Goal: Task Accomplishment & Management: Use online tool/utility

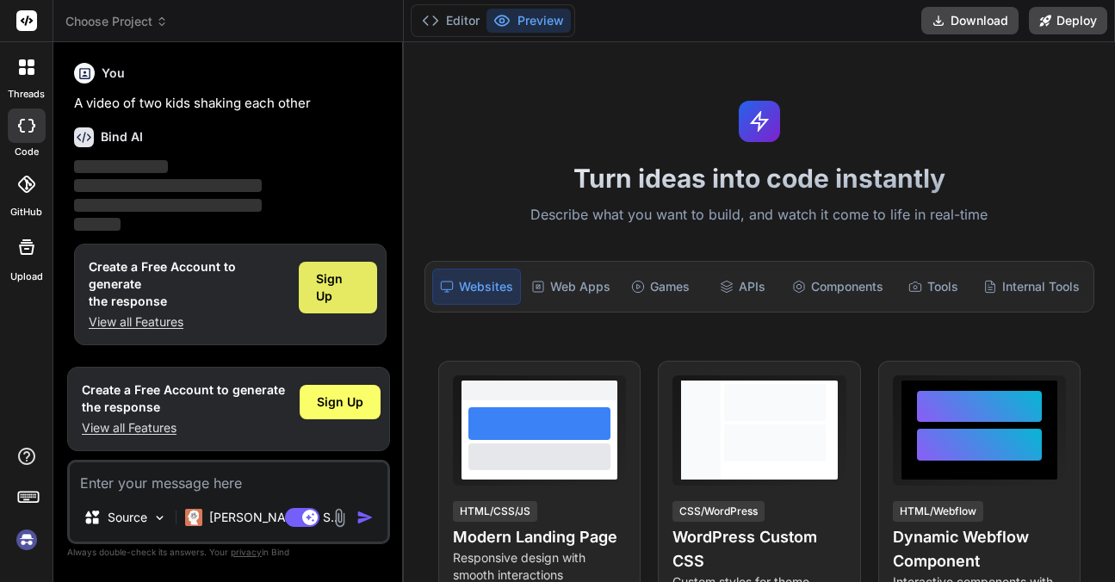
click at [342, 276] on span "Sign Up" at bounding box center [338, 287] width 44 height 34
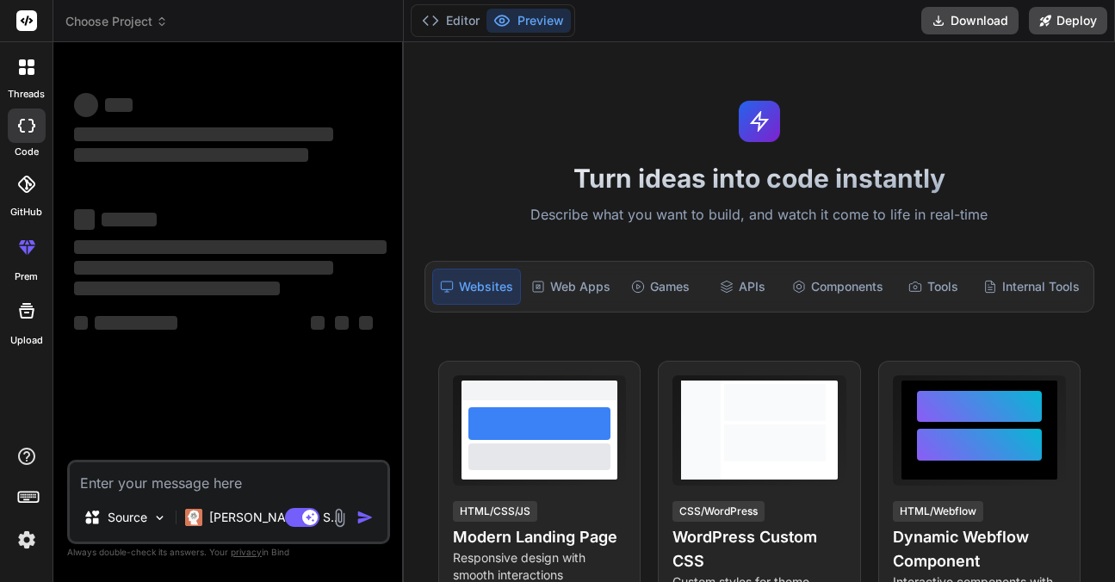
type textarea "x"
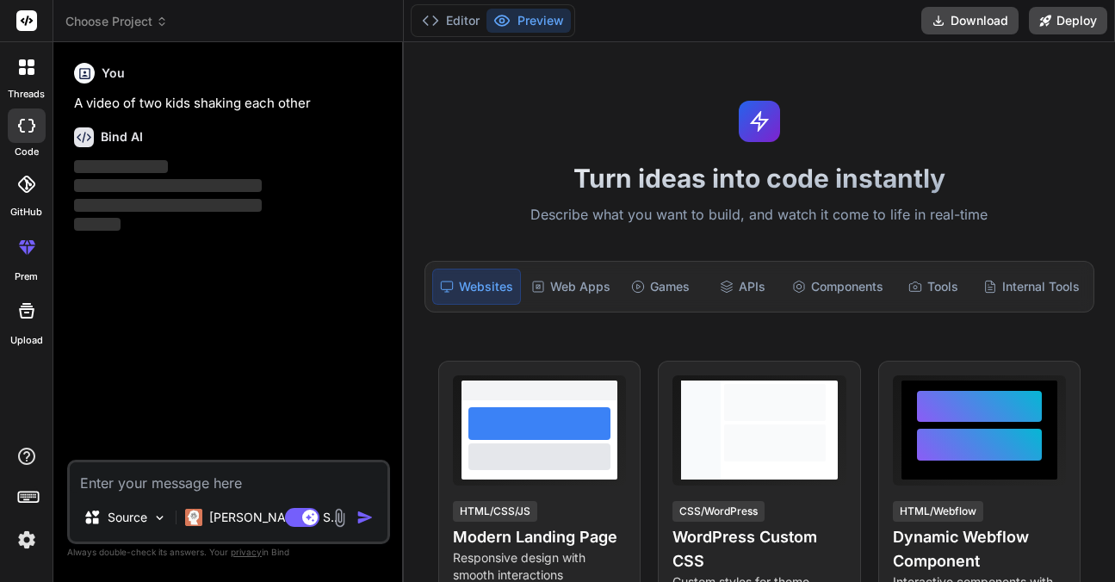
click at [127, 478] on textarea at bounding box center [229, 477] width 318 height 31
type textarea "V"
type textarea "x"
type textarea "VI"
type textarea "x"
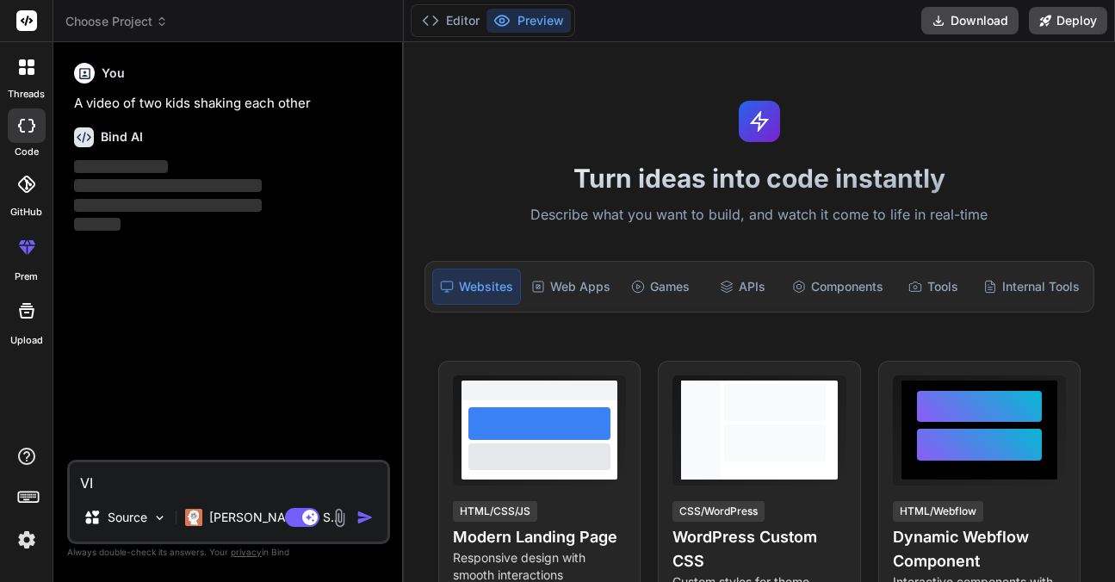
type textarea "VID"
type textarea "x"
type textarea "VIDE"
type textarea "x"
type textarea "VIDEO"
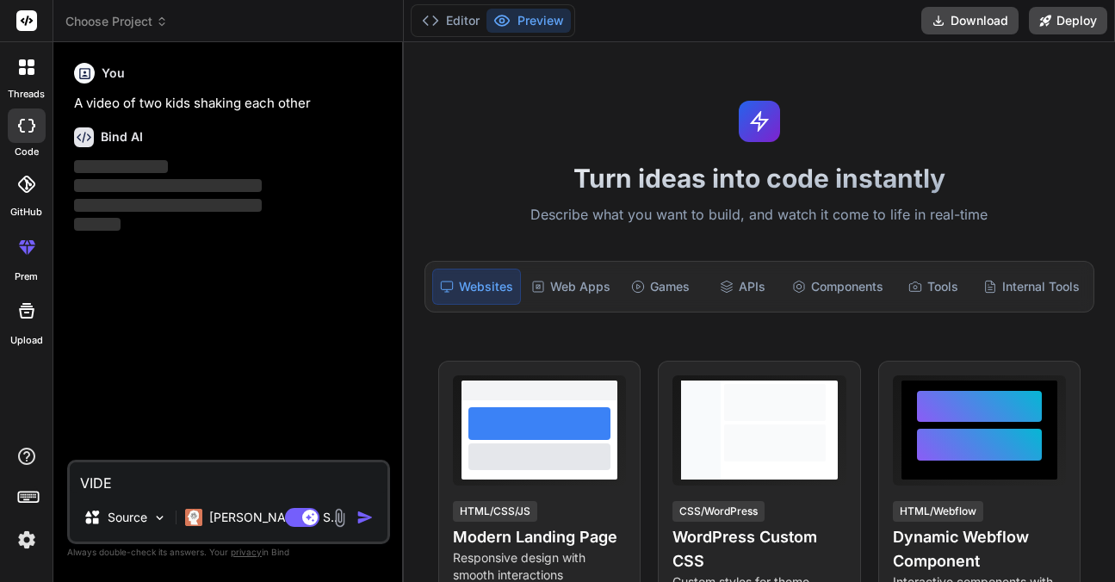
type textarea "x"
type textarea "VIDEO"
type textarea "x"
type textarea "VIDEO O"
type textarea "x"
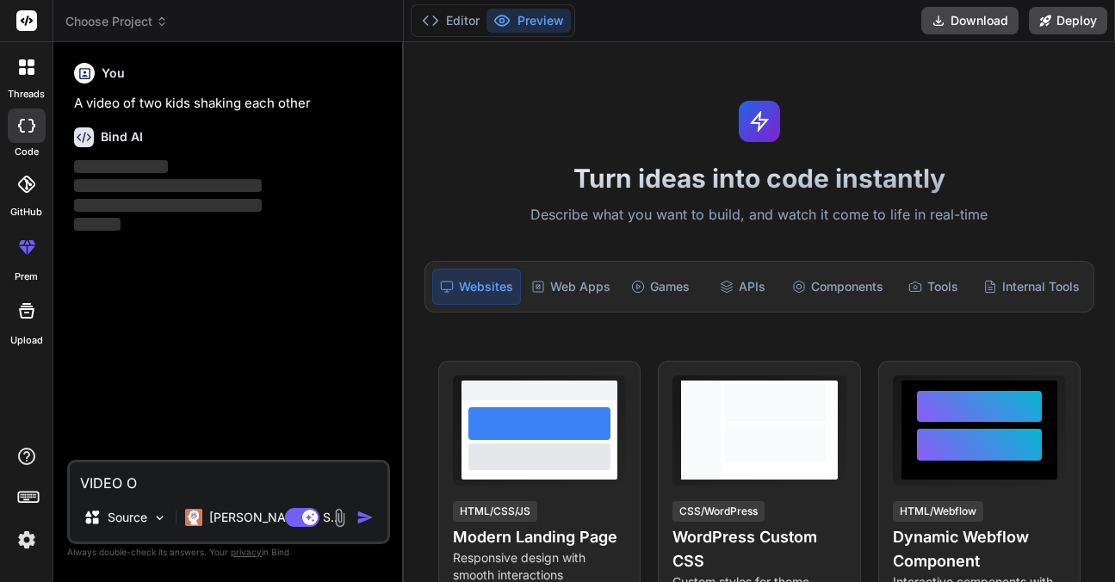
type textarea "VIDEO OF"
type textarea "x"
type textarea "VIDEO OF"
type textarea "x"
type textarea "VIDEO OF"
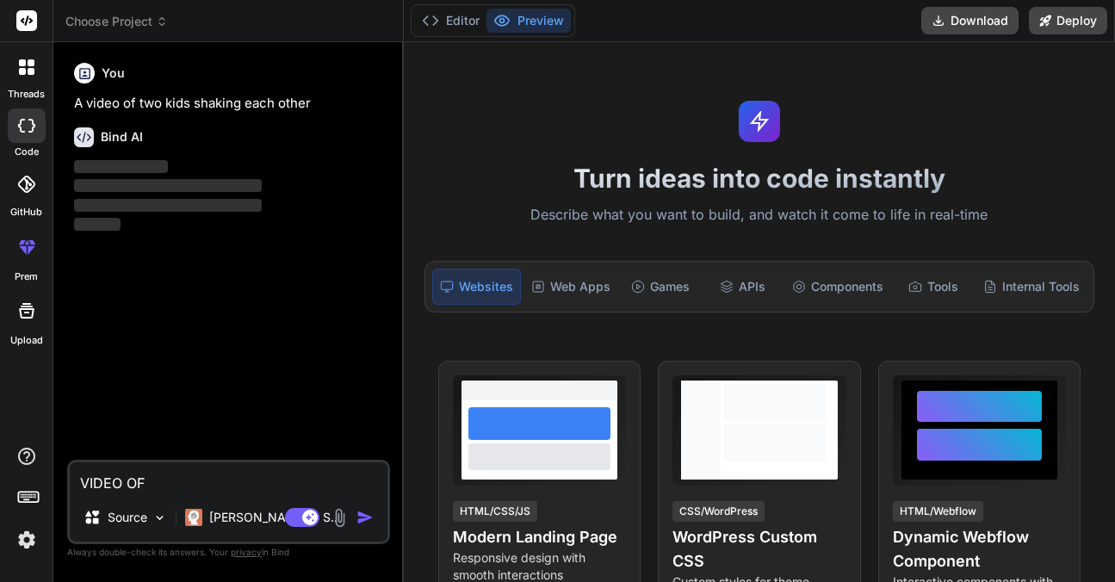
type textarea "x"
type textarea "VIDEO O"
type textarea "x"
type textarea "VIDEO"
type textarea "x"
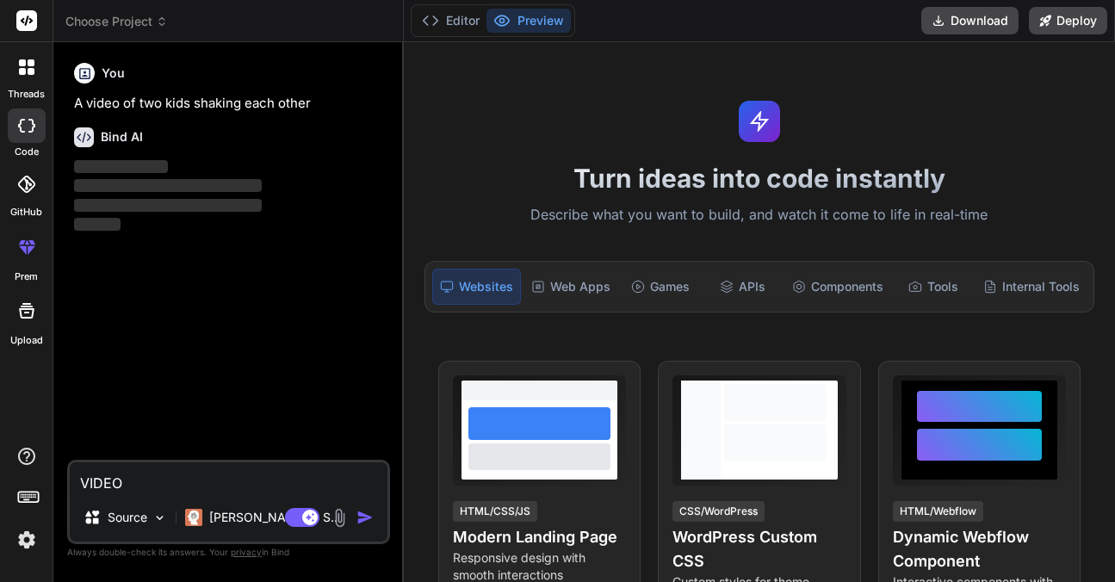
type textarea "VIDEO"
type textarea "x"
type textarea "VIDE"
type textarea "x"
type textarea "VID"
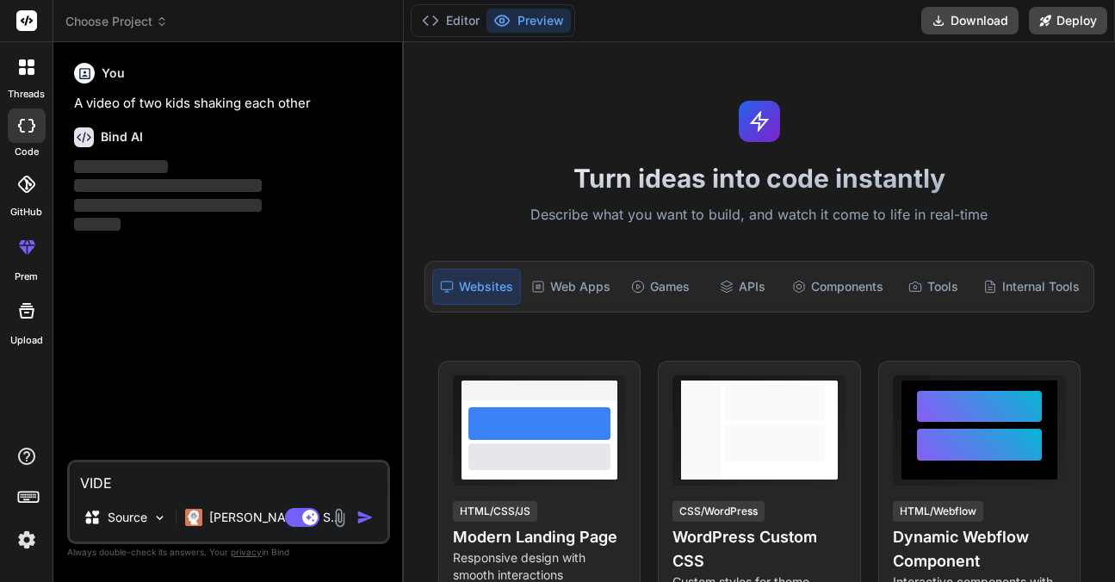
type textarea "x"
type textarea "VI"
type textarea "x"
type textarea "V"
type textarea "x"
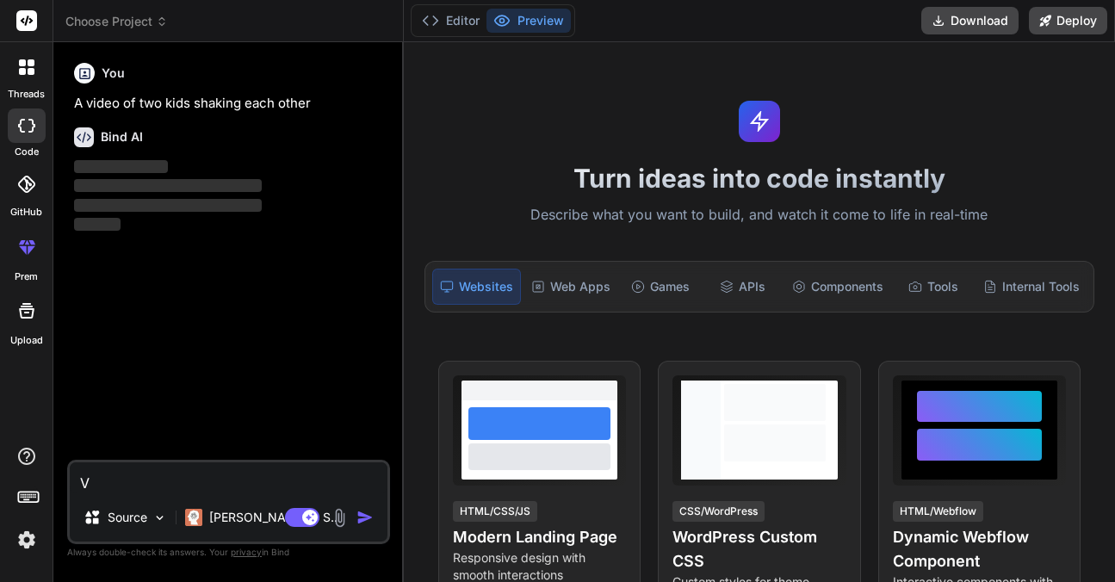
type textarea "x"
type textarea "V"
type textarea "x"
type textarea "Vi"
type textarea "x"
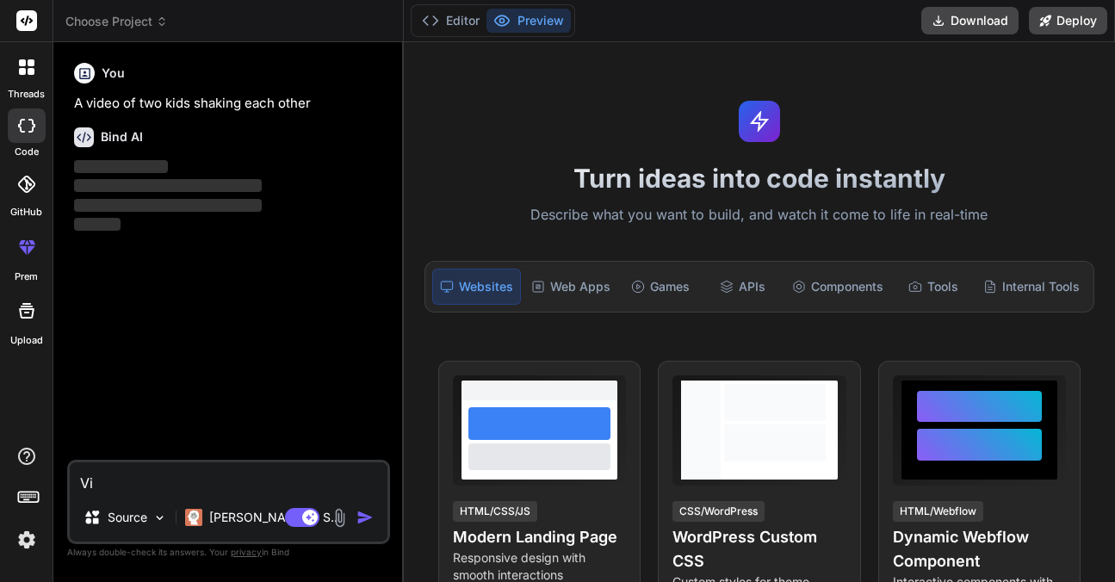
type textarea "Vid"
type textarea "x"
type textarea "Vide"
type textarea "x"
type textarea "Video"
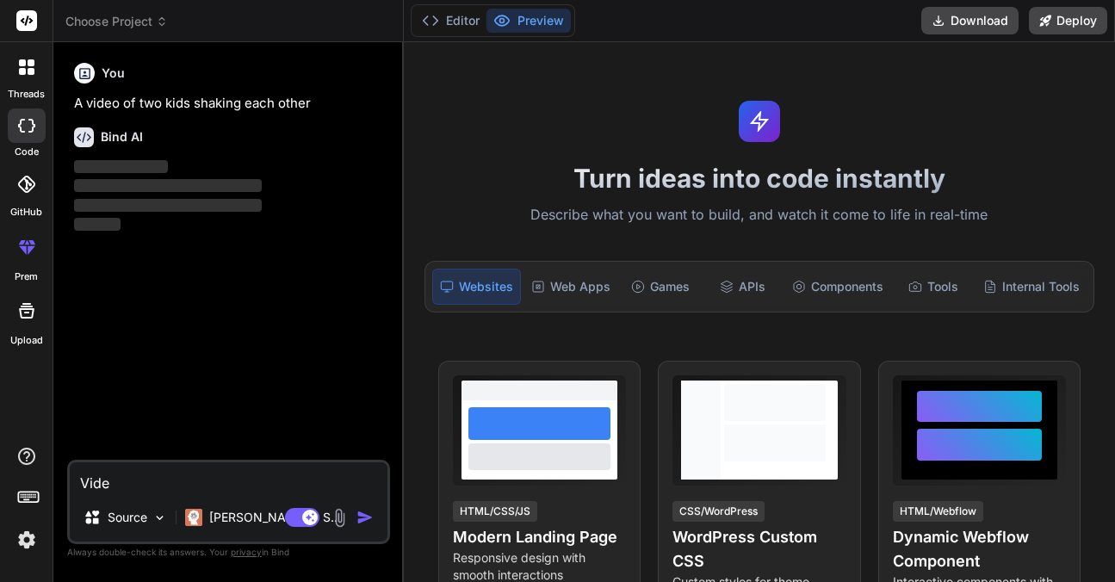
type textarea "x"
type textarea "Video"
type textarea "x"
type textarea "Video o"
type textarea "x"
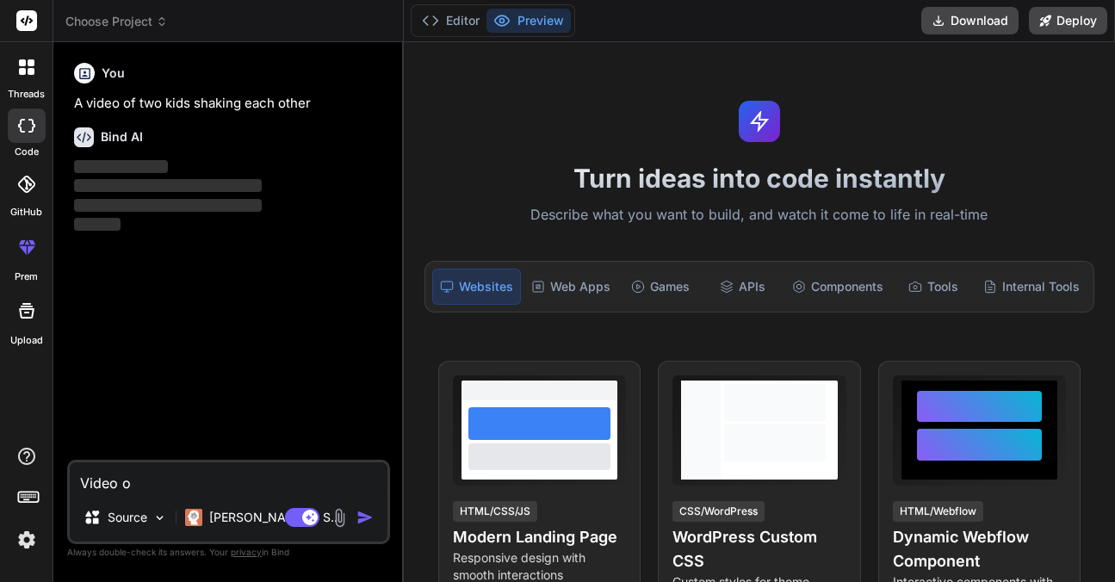
type textarea "Video of"
type textarea "x"
type textarea "Video of"
type textarea "x"
type textarea "Video of 2"
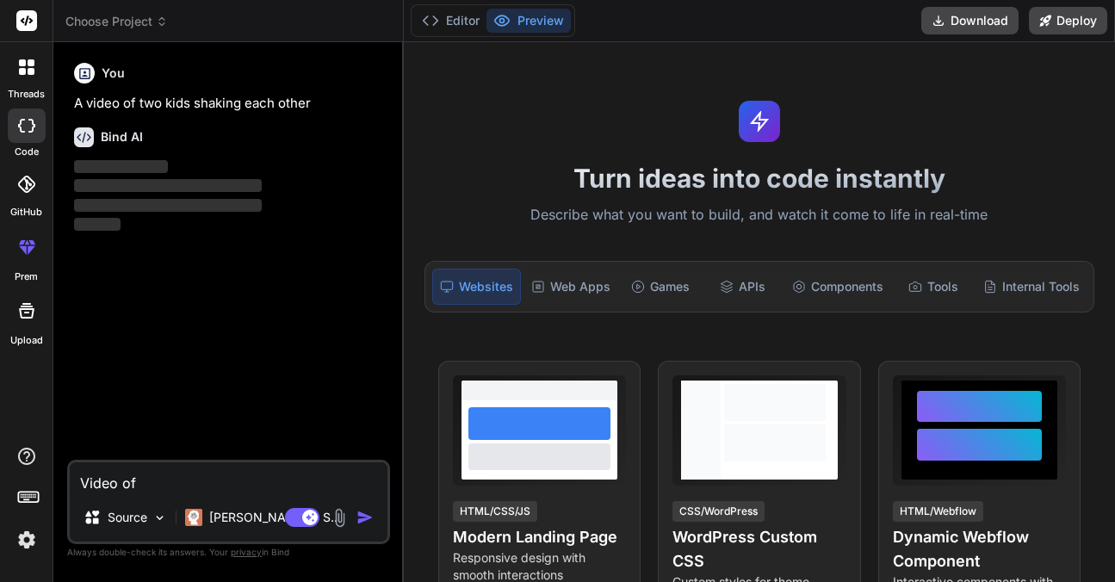
type textarea "x"
type textarea "Video of 2"
type textarea "x"
type textarea "Video of 2"
type textarea "x"
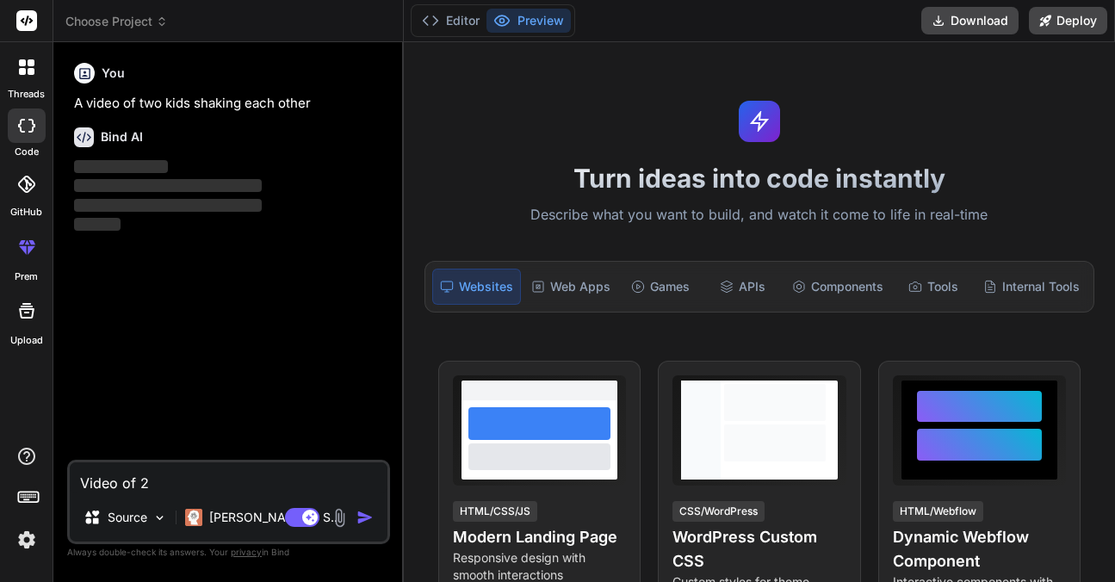
type textarea "Video of"
type textarea "x"
type textarea "Video of t"
type textarea "x"
type textarea "Video of tw"
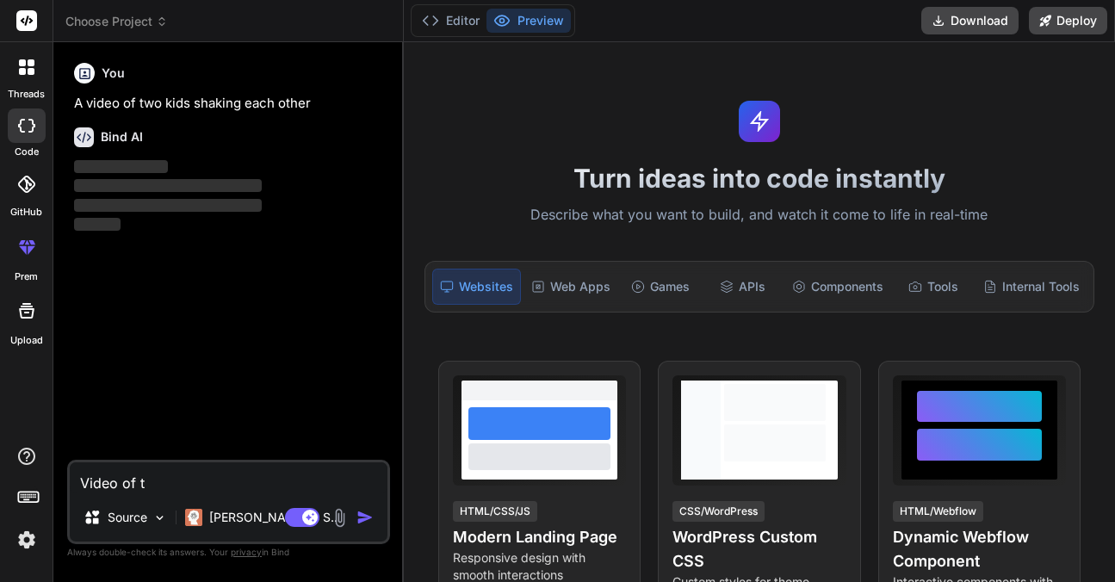
type textarea "x"
type textarea "Video of two"
type textarea "x"
type textarea "Video of two"
type textarea "x"
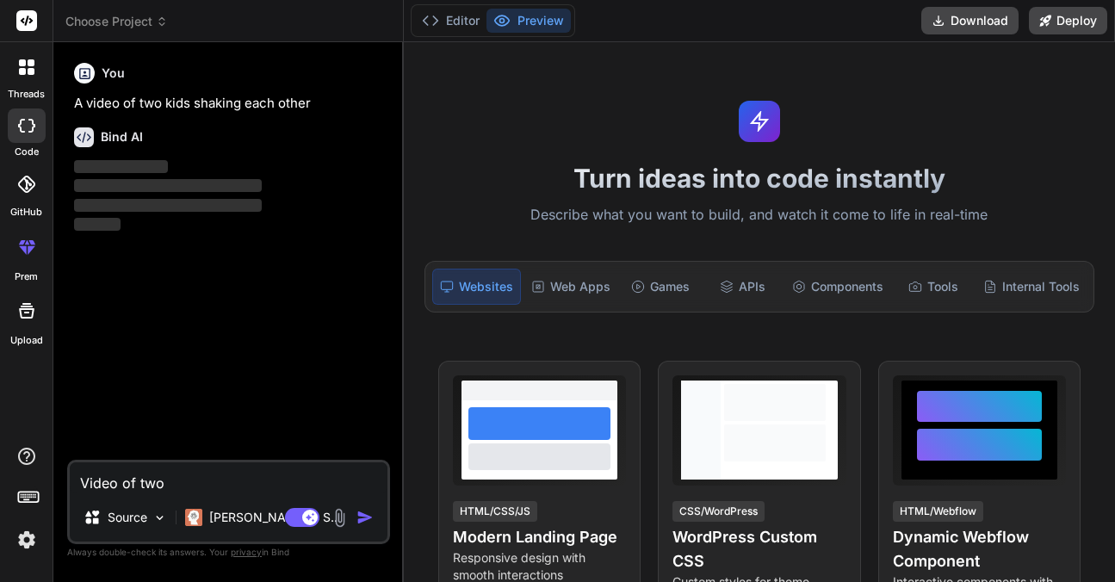
type textarea "Video of two k"
type textarea "x"
type textarea "Video of two ki"
type textarea "x"
type textarea "Video of two k"
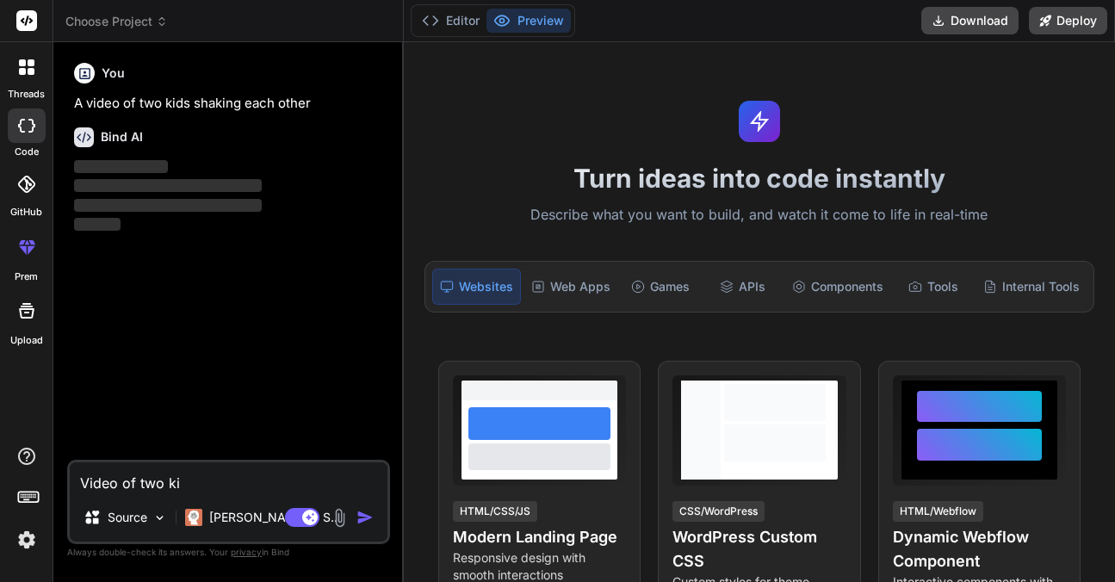
type textarea "x"
type textarea "Video of two"
type textarea "x"
type textarea "Video of two y"
type textarea "x"
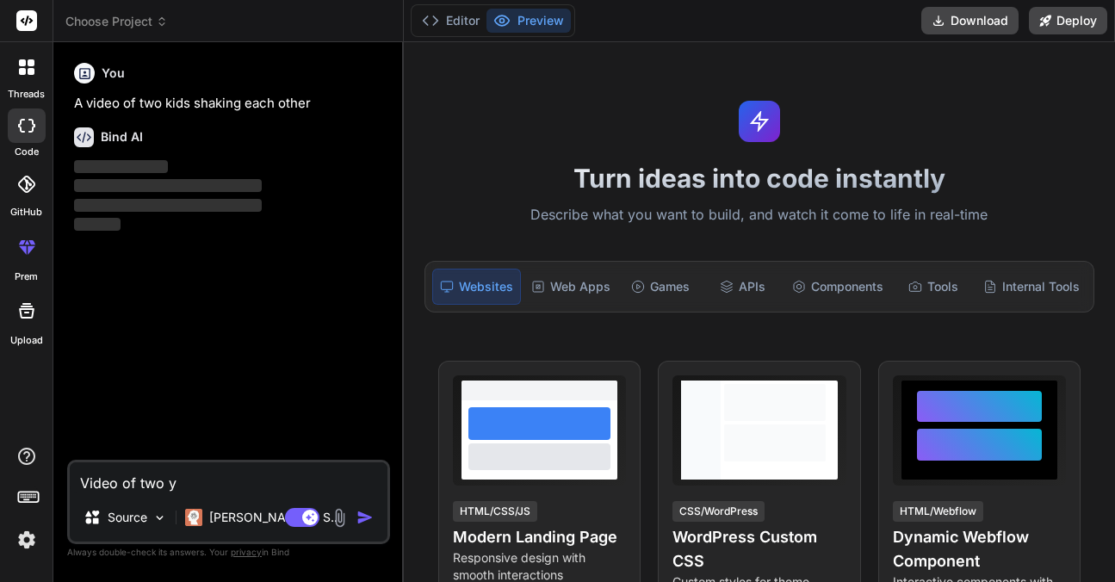
type textarea "Video of two yo"
type textarea "x"
type textarea "Video of two you"
type textarea "x"
type textarea "Video of two youn"
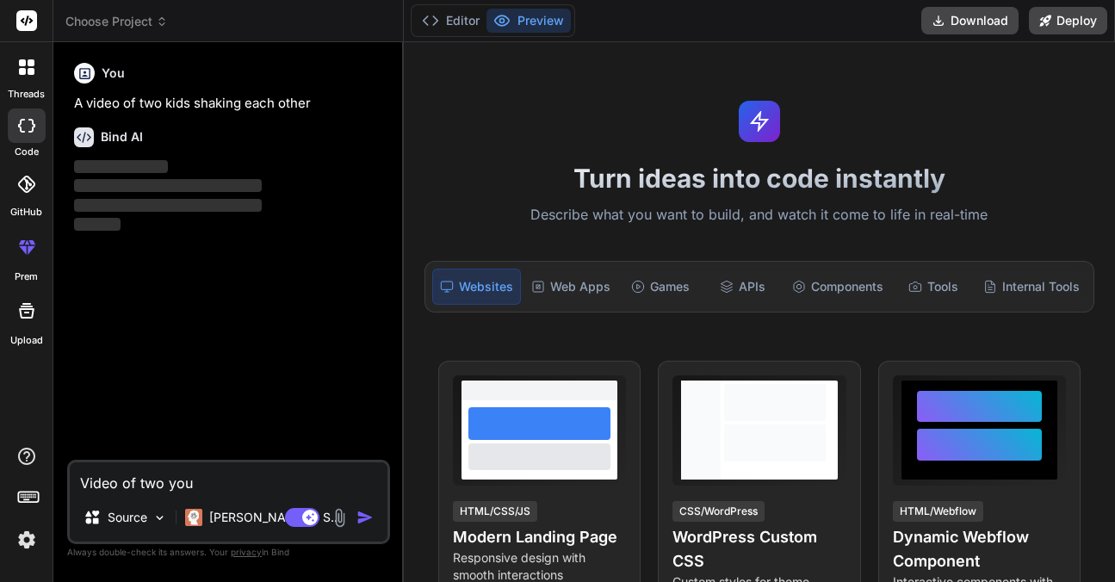
type textarea "x"
type textarea "Video of two young"
type textarea "x"
type textarea "Video of two young"
type textarea "x"
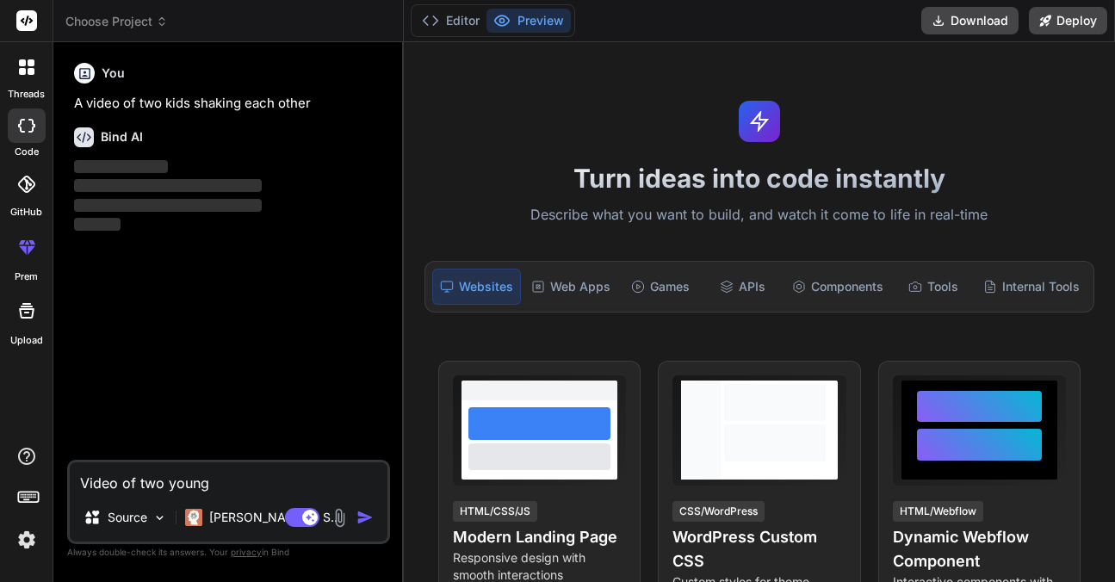
type textarea "Video of two young k"
type textarea "x"
type textarea "Video of two young ki"
type textarea "x"
type textarea "Video of two young kid"
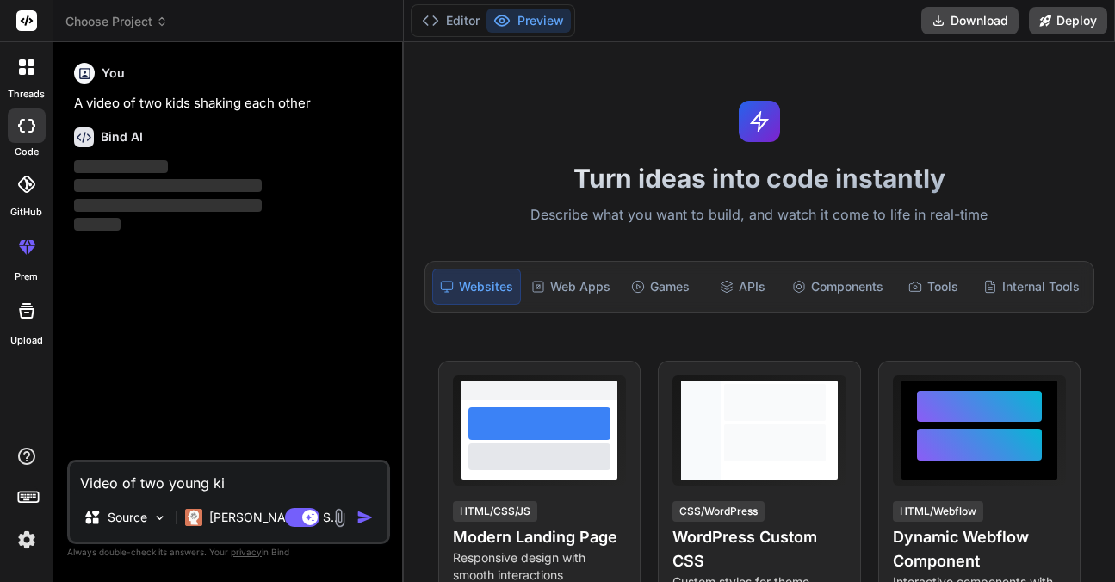
type textarea "x"
type textarea "Video of two young kids"
type textarea "x"
type textarea "Video of two young kids"
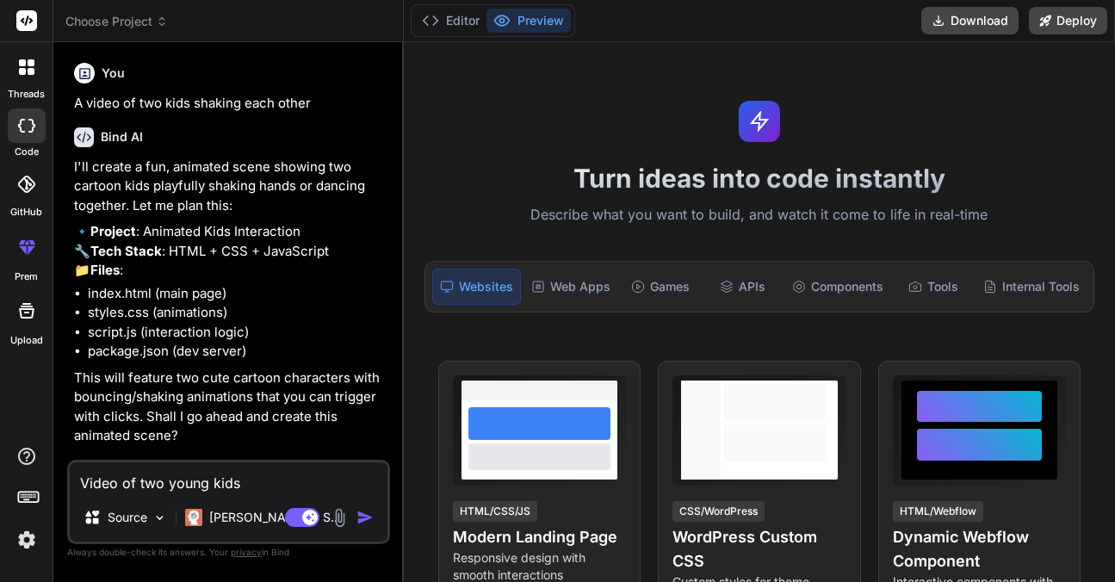
type textarea "x"
type textarea "Video of two young kids s"
type textarea "x"
type textarea "Video of two young kids sh"
type textarea "x"
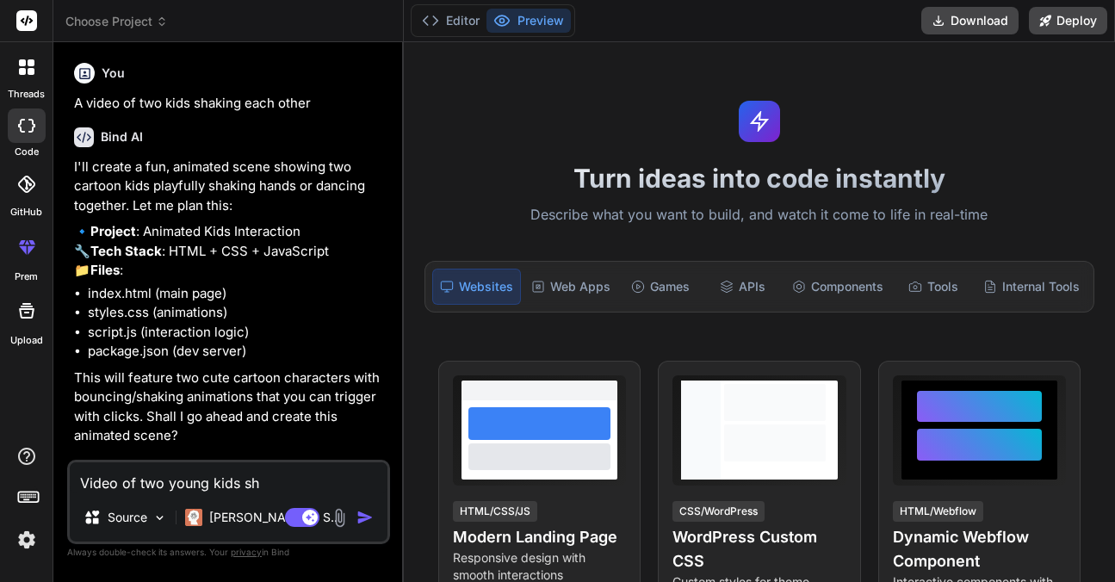
type textarea "Video of two young kids sha"
type textarea "x"
type textarea "Video of two young kids shak"
type textarea "x"
type textarea "Video of two young kids shaki"
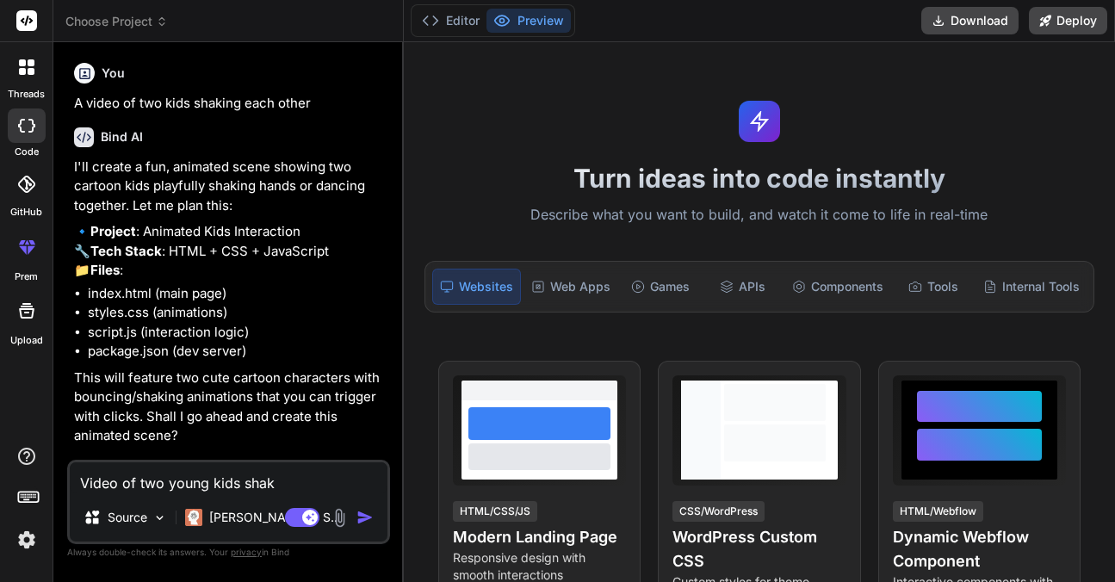
type textarea "x"
type textarea "Video of two young kids shakin"
type textarea "x"
type textarea "Video of two young kids shaking"
type textarea "x"
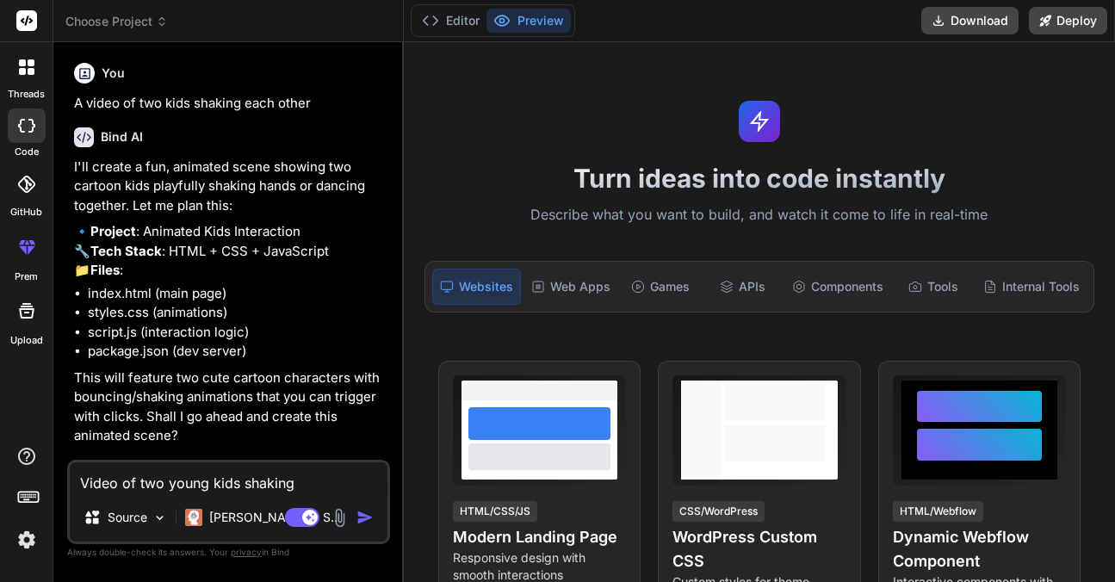
type textarea "Video of two young kids shaking"
click at [363, 517] on img "button" at bounding box center [364, 517] width 17 height 17
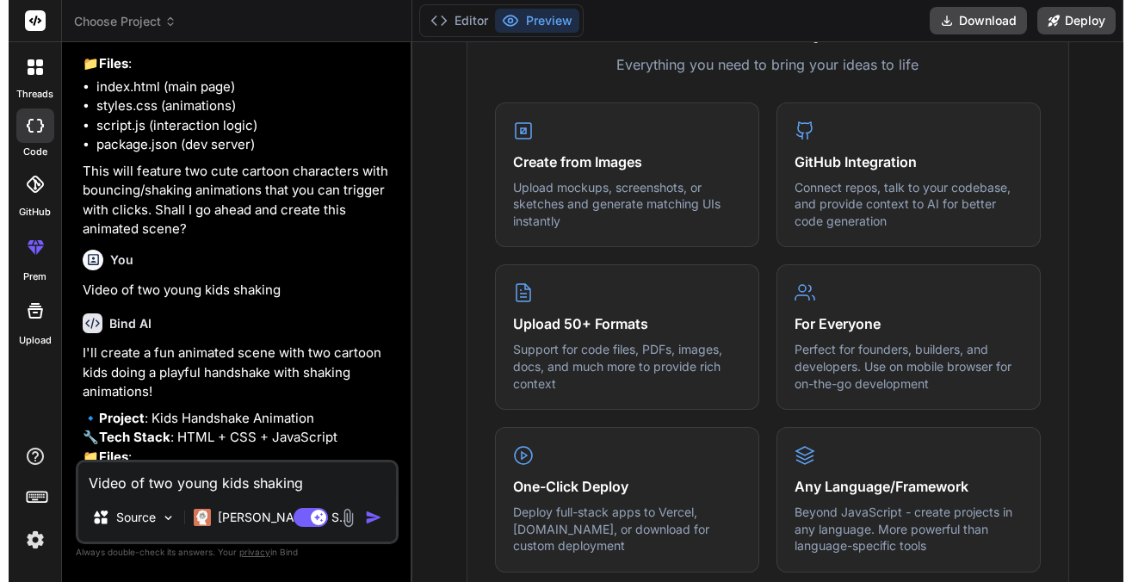
scroll to position [697, 0]
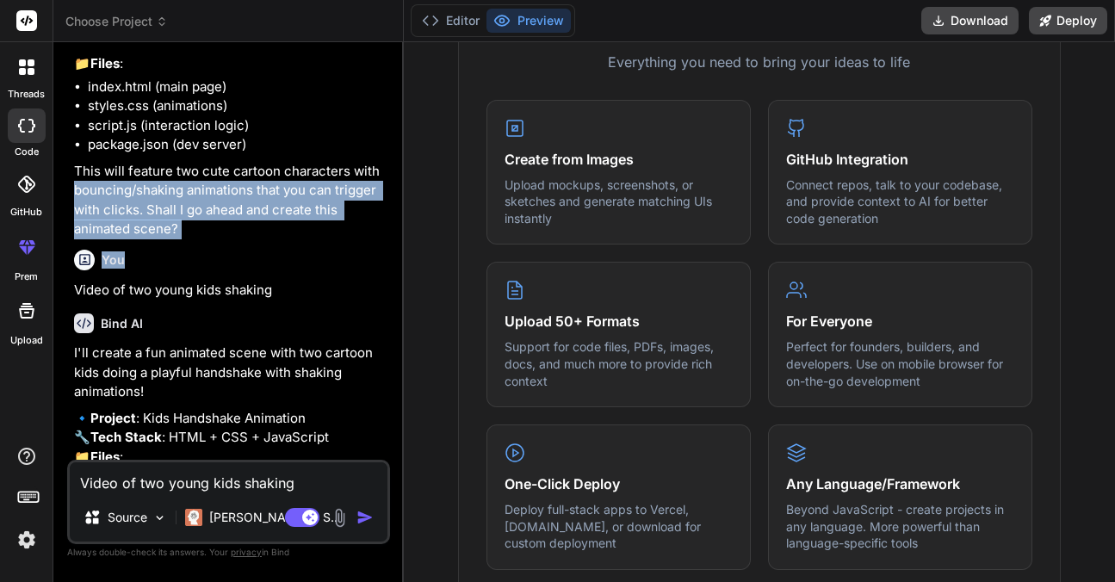
drag, startPoint x: 390, startPoint y: 201, endPoint x: 392, endPoint y: 300, distance: 99.9
click at [392, 300] on div "Bind AI Web Search Created with Pixso. Code Generator You A video of two kids s…" at bounding box center [228, 311] width 350 height 539
drag, startPoint x: 392, startPoint y: 300, endPoint x: 370, endPoint y: 300, distance: 21.5
click at [370, 270] on div "You" at bounding box center [230, 260] width 313 height 21
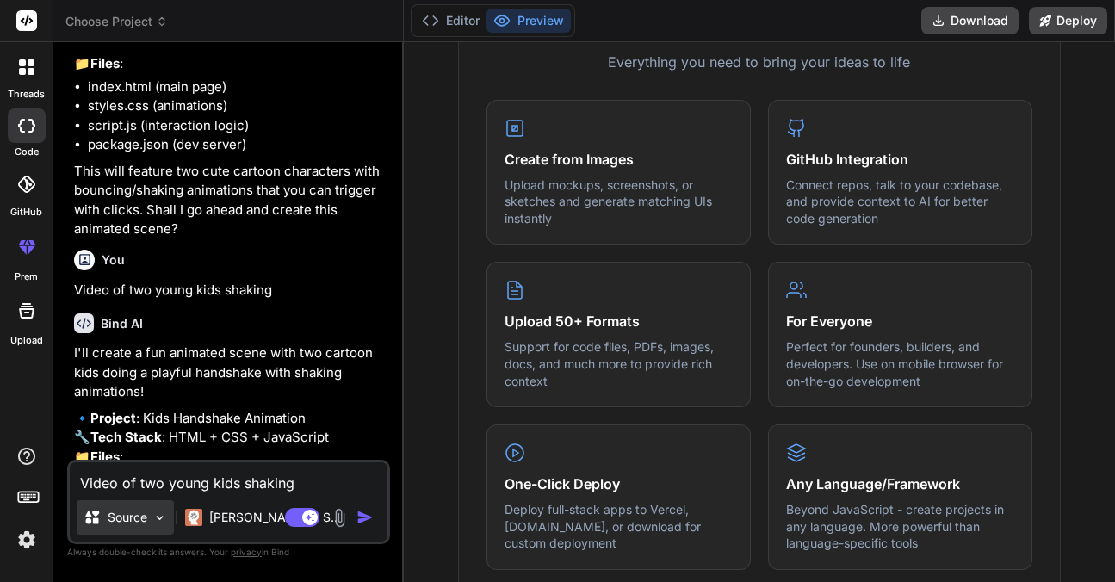
click at [158, 517] on img at bounding box center [159, 518] width 15 height 15
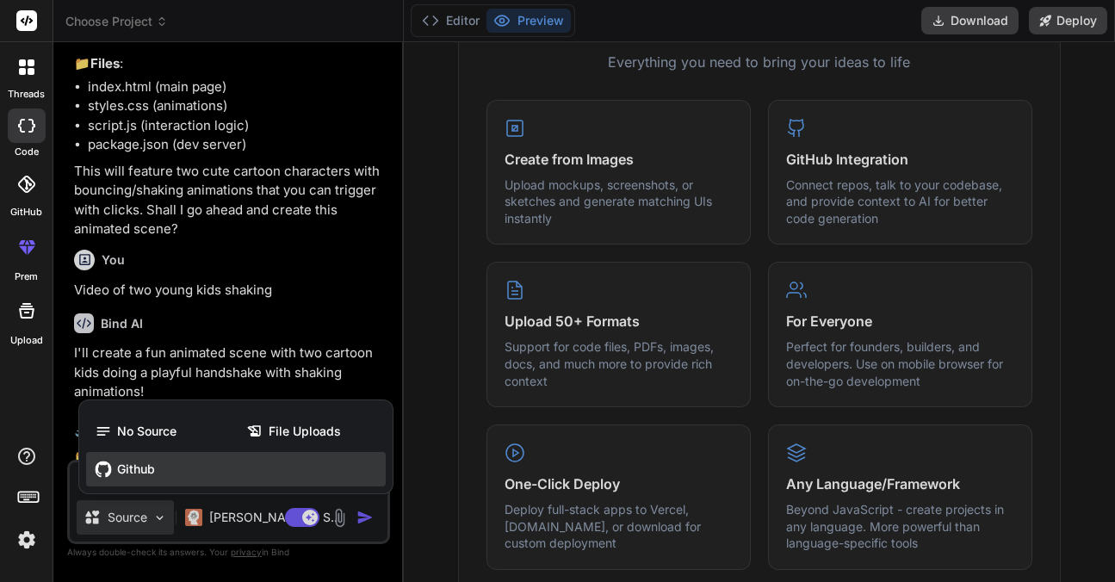
click at [269, 472] on div "Github" at bounding box center [236, 469] width 300 height 34
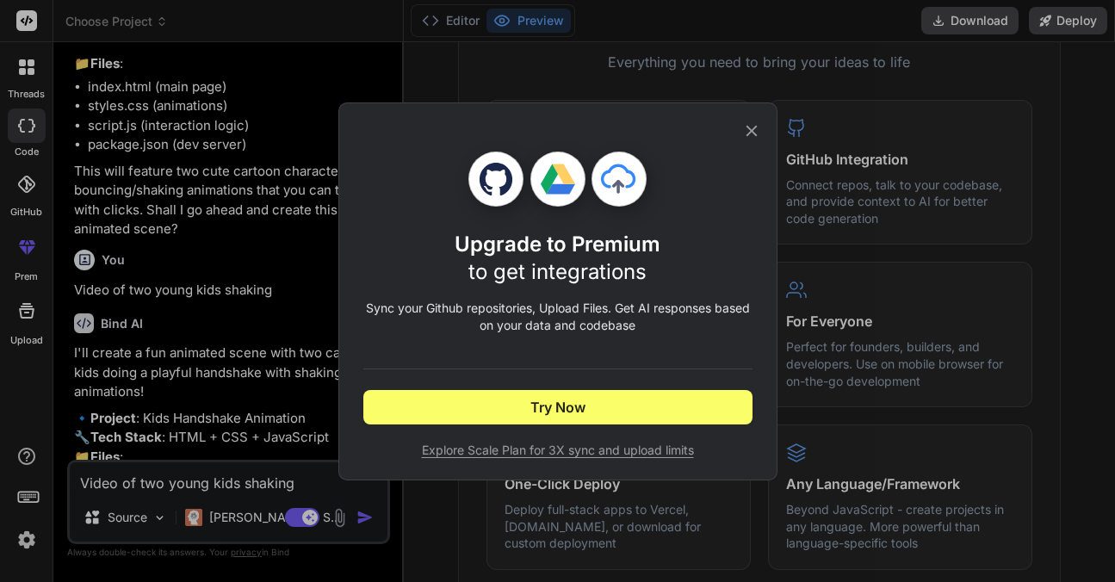
click at [569, 452] on span "Explore Scale Plan for 3X sync and upload limits" at bounding box center [557, 450] width 389 height 17
click at [552, 452] on span "Explore Scale Plan for 3X sync and upload limits" at bounding box center [557, 450] width 389 height 17
type textarea "x"
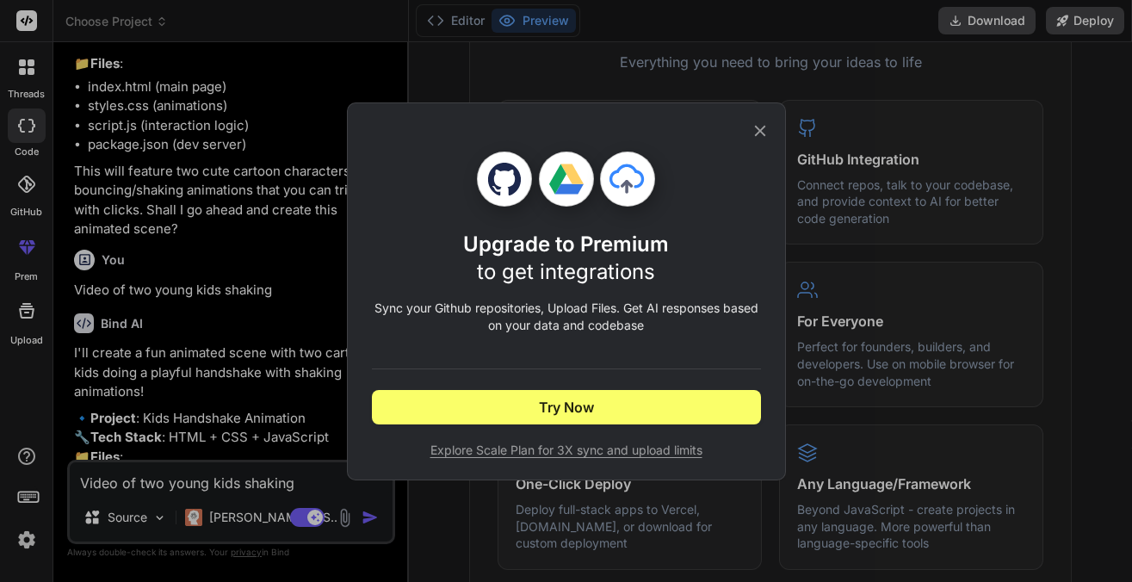
click at [762, 130] on icon at bounding box center [760, 130] width 19 height 19
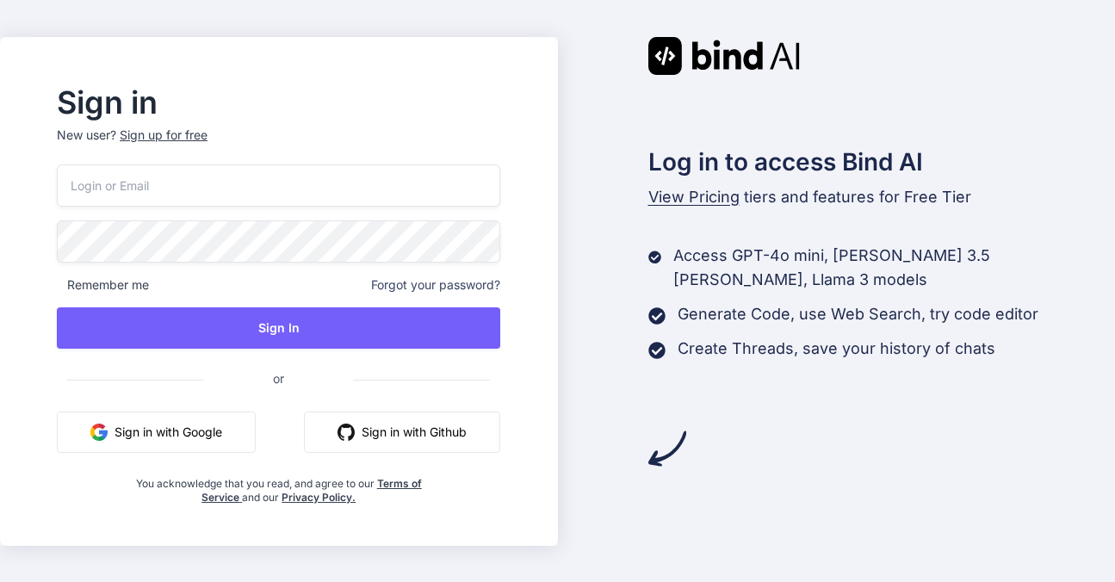
click at [183, 440] on button "Sign in with Google" at bounding box center [156, 432] width 199 height 41
click at [197, 433] on button "Sign in with Google" at bounding box center [156, 432] width 199 height 41
